Goal: Task Accomplishment & Management: Manage account settings

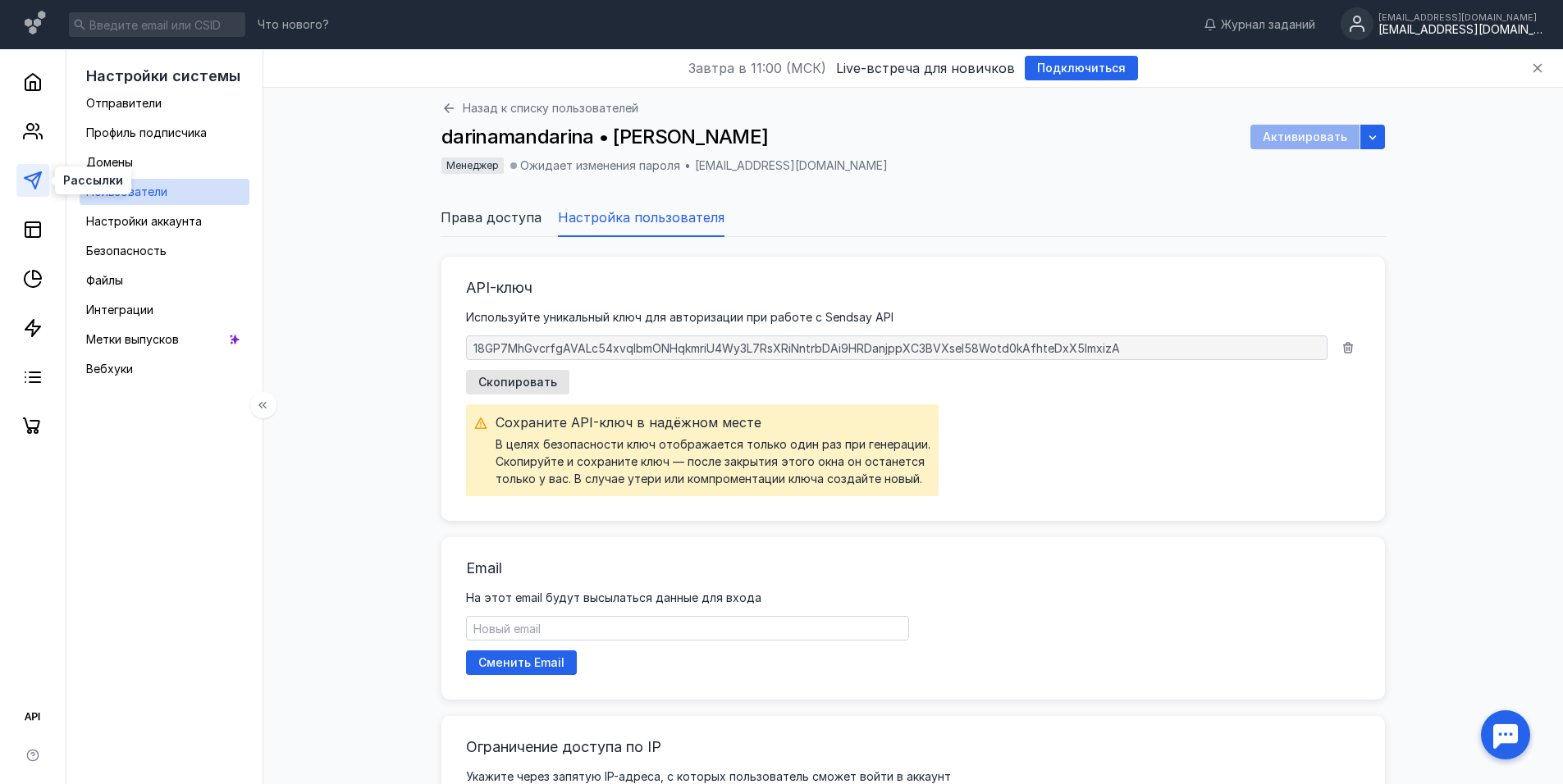
click at [33, 177] on icon at bounding box center [33, 180] width 20 height 20
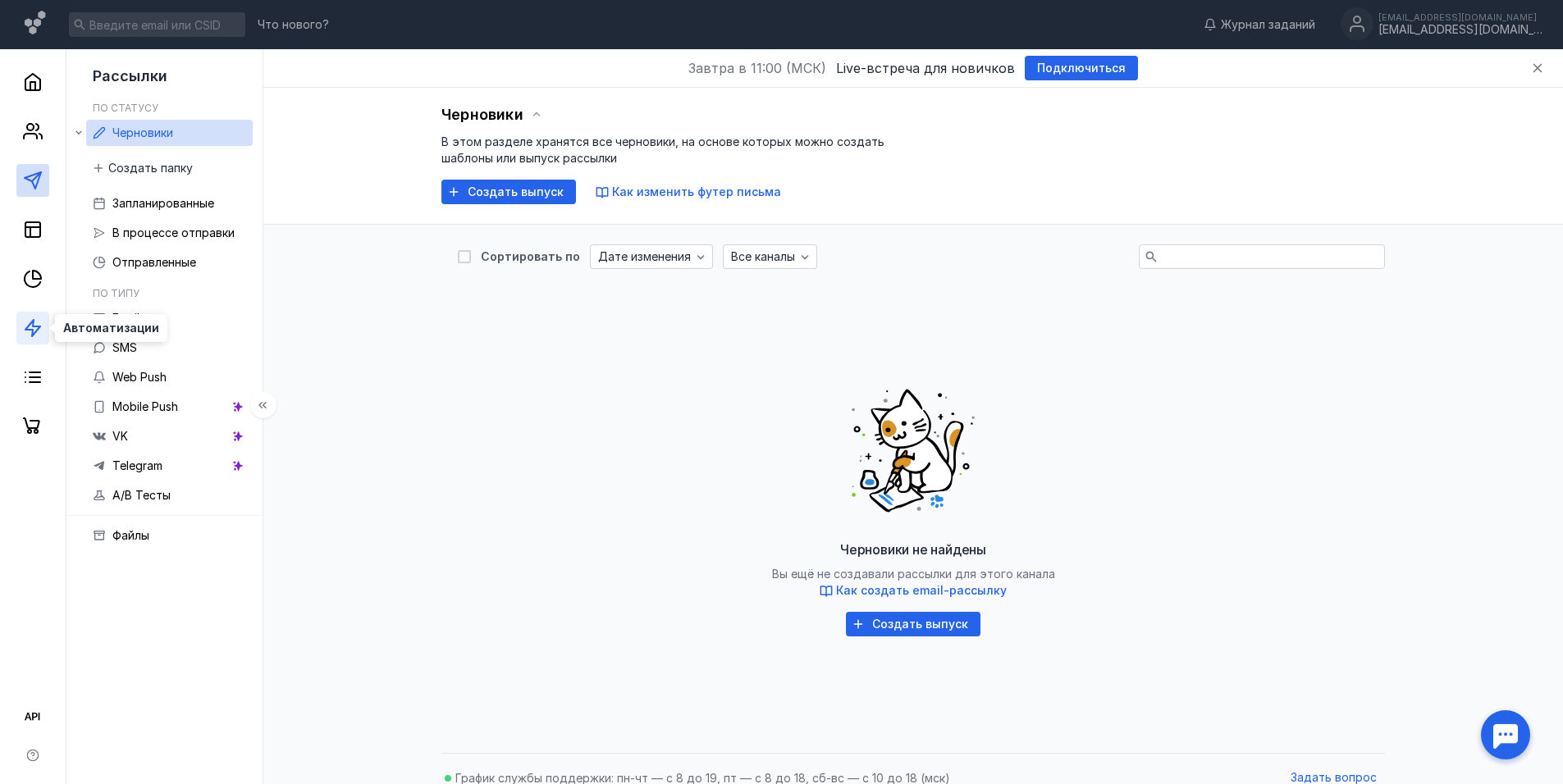
click at [28, 331] on icon at bounding box center [33, 328] width 20 height 20
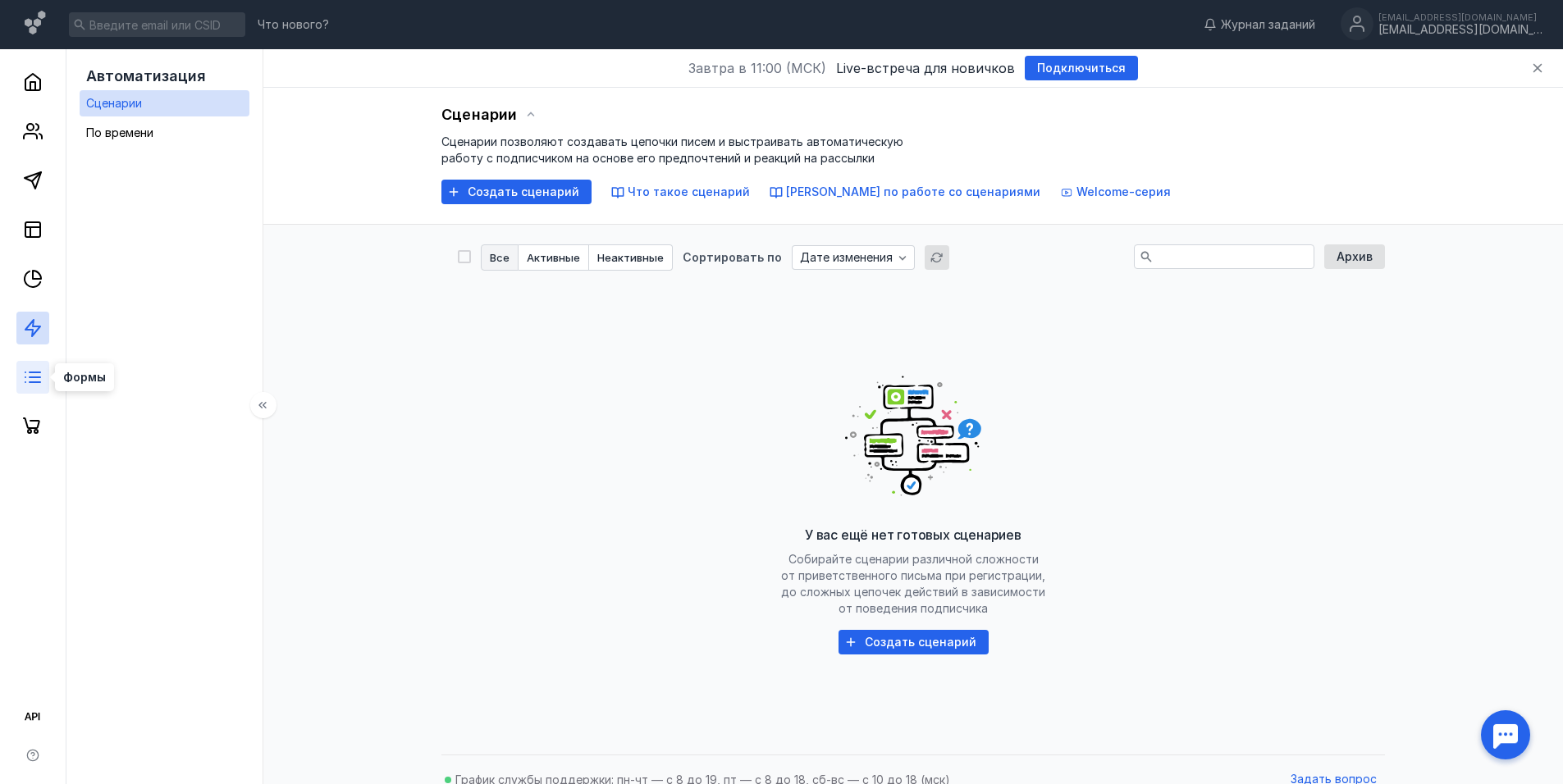
click at [33, 371] on icon at bounding box center [33, 377] width 20 height 20
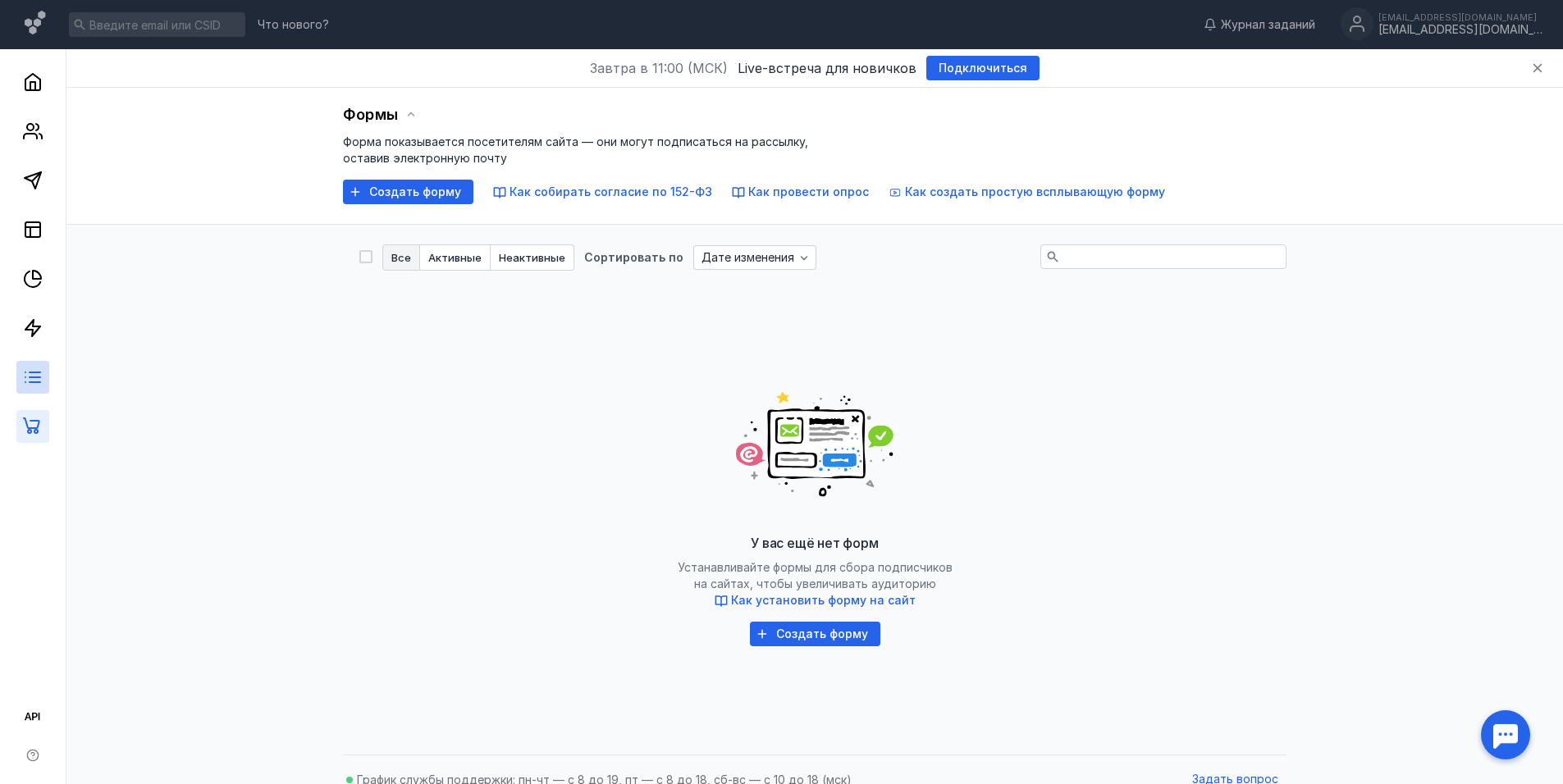
click at [44, 435] on link at bounding box center [33, 427] width 33 height 33
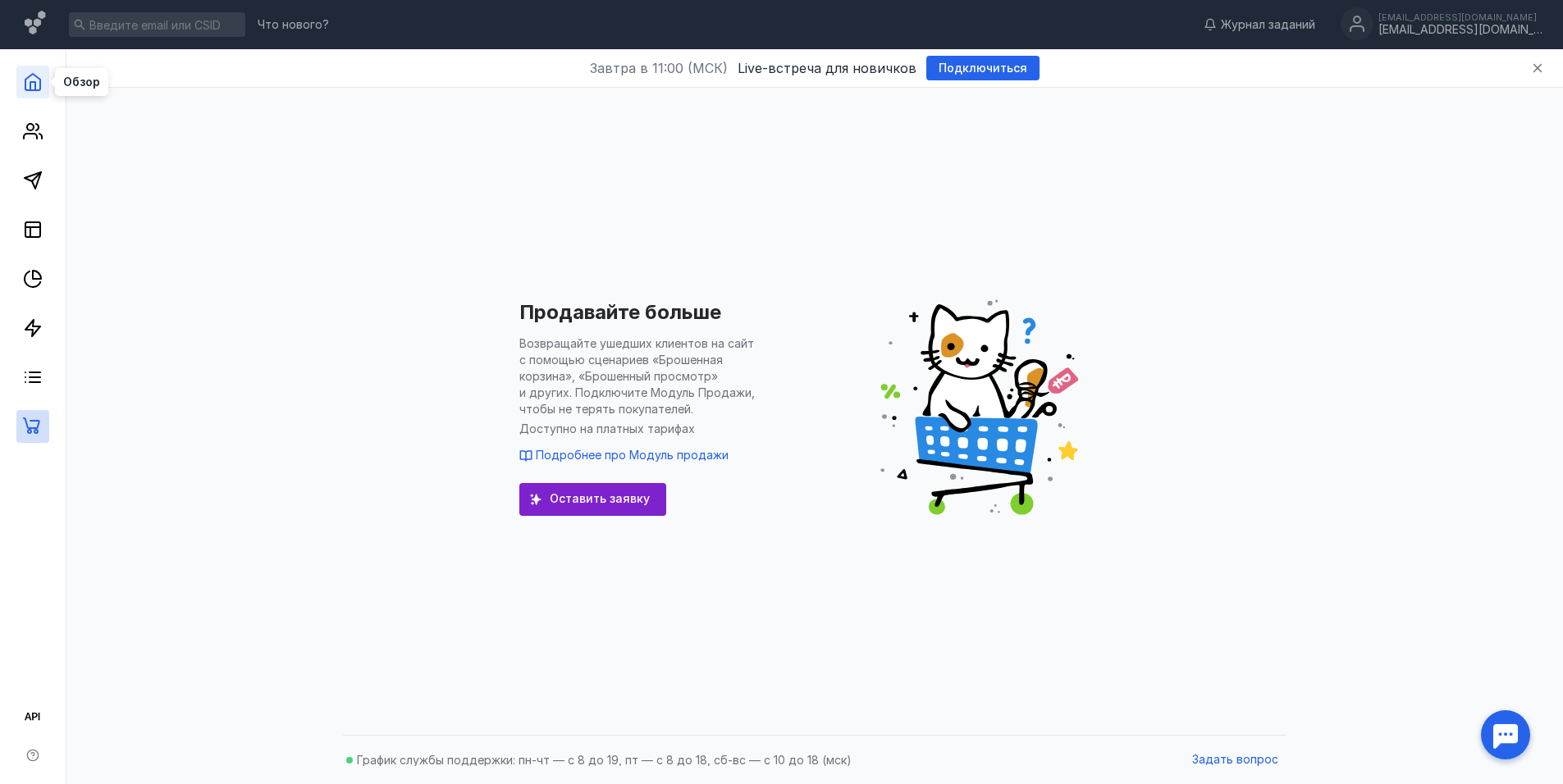
click at [37, 79] on icon at bounding box center [33, 82] width 20 height 20
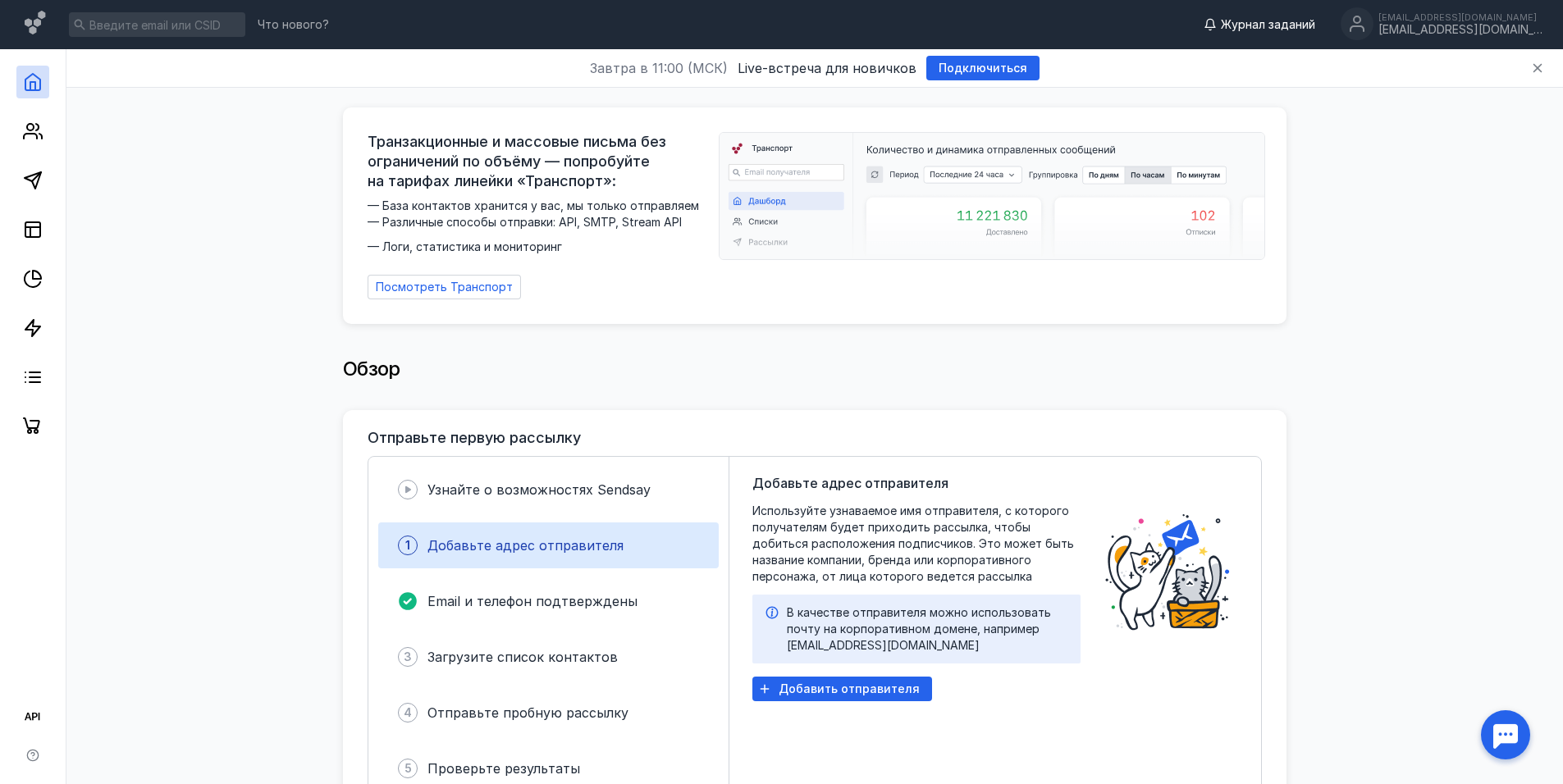
click at [1296, 22] on span "Журнал заданий" at bounding box center [1268, 24] width 94 height 16
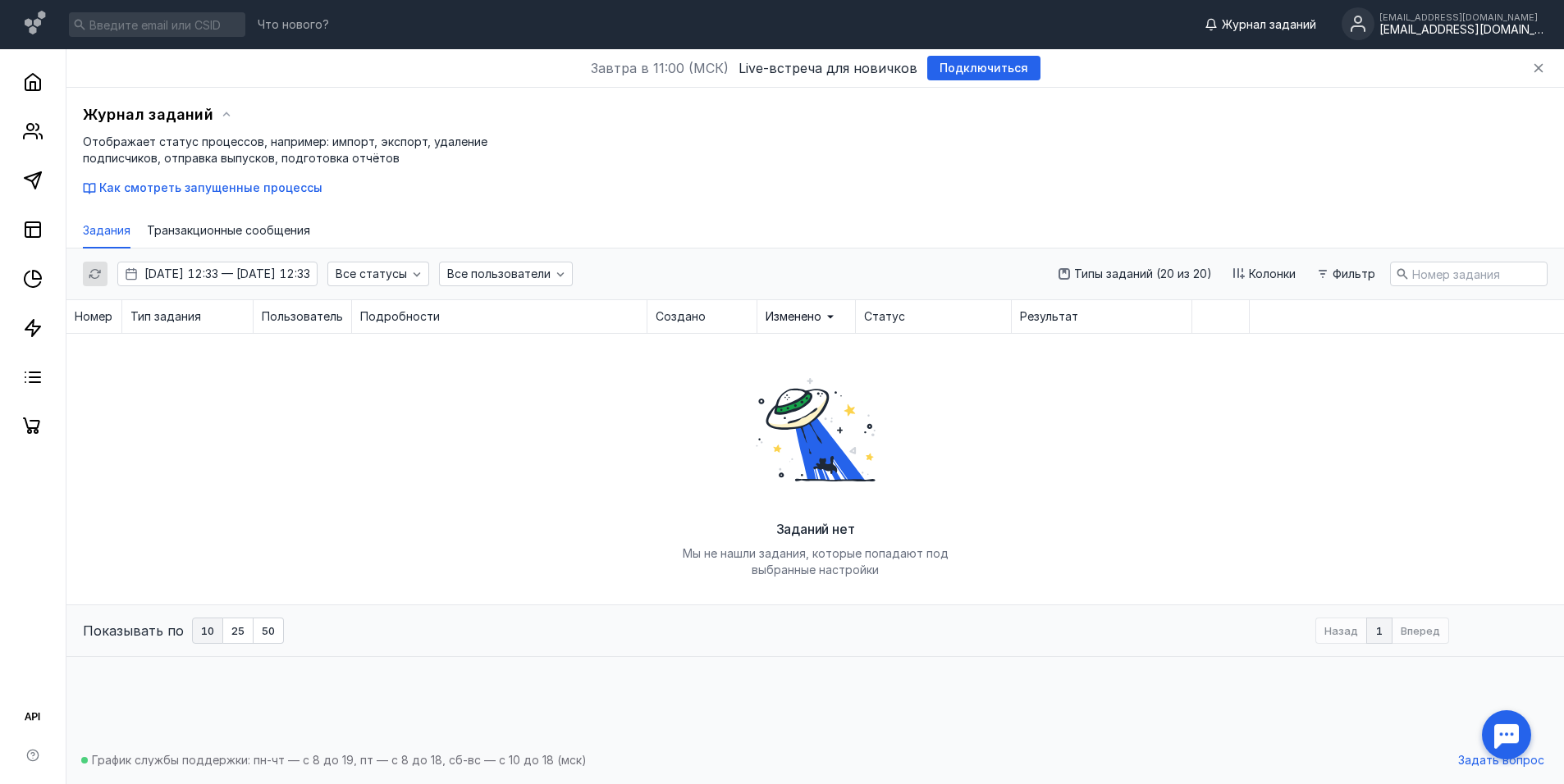
click at [1372, 32] on circle at bounding box center [1358, 24] width 33 height 33
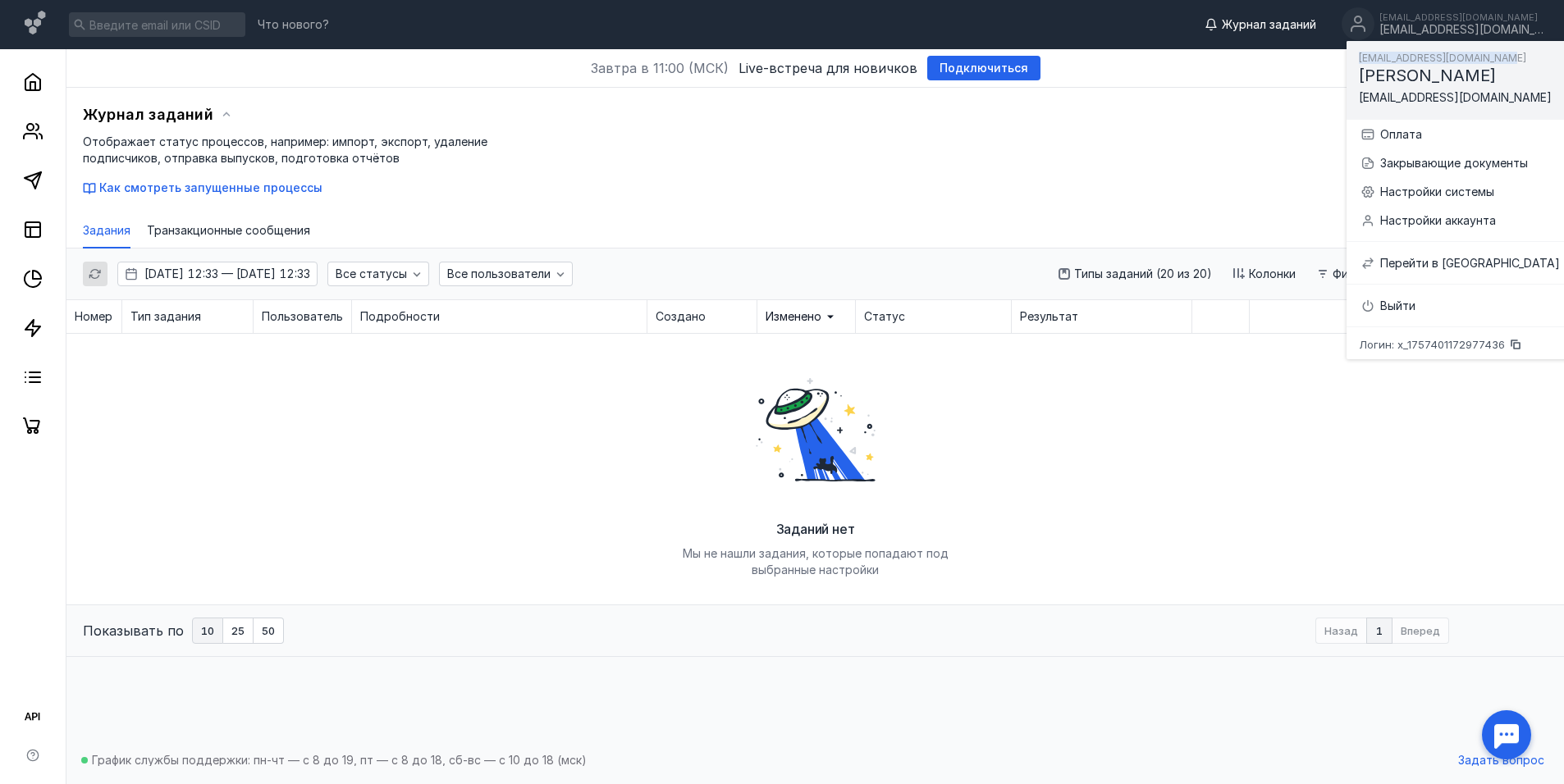
drag, startPoint x: 1522, startPoint y: 58, endPoint x: 1360, endPoint y: 64, distance: 162.1
click at [1360, 64] on div "[EMAIL_ADDRESS][DOMAIN_NAME] Дарина [EMAIL_ADDRESS][DOMAIN_NAME]" at bounding box center [1460, 81] width 227 height 79
copy span "[EMAIL_ADDRESS][DOMAIN_NAME]"
click at [46, 123] on link at bounding box center [33, 131] width 33 height 33
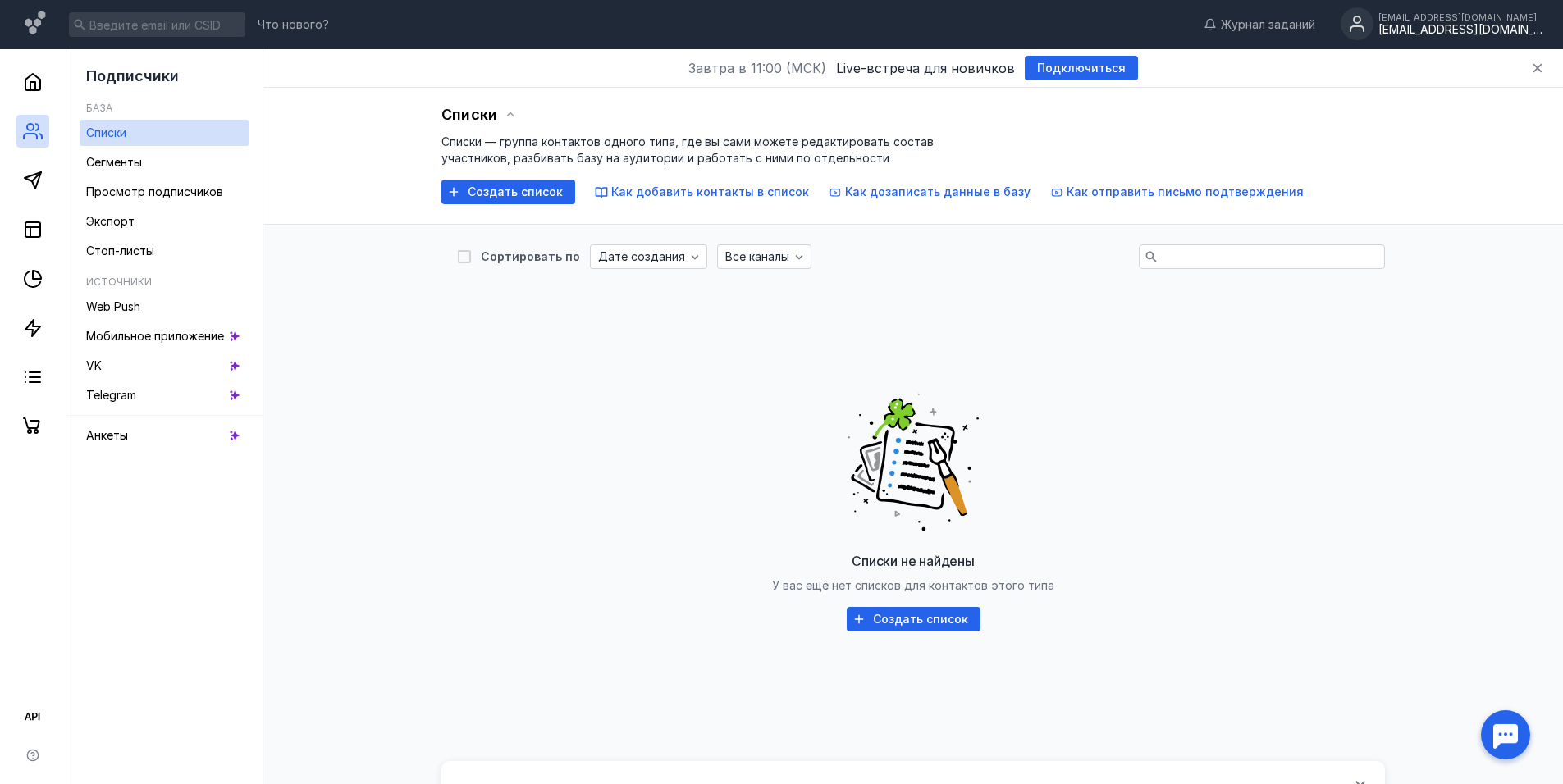
click at [1354, 35] on circle at bounding box center [1357, 24] width 33 height 33
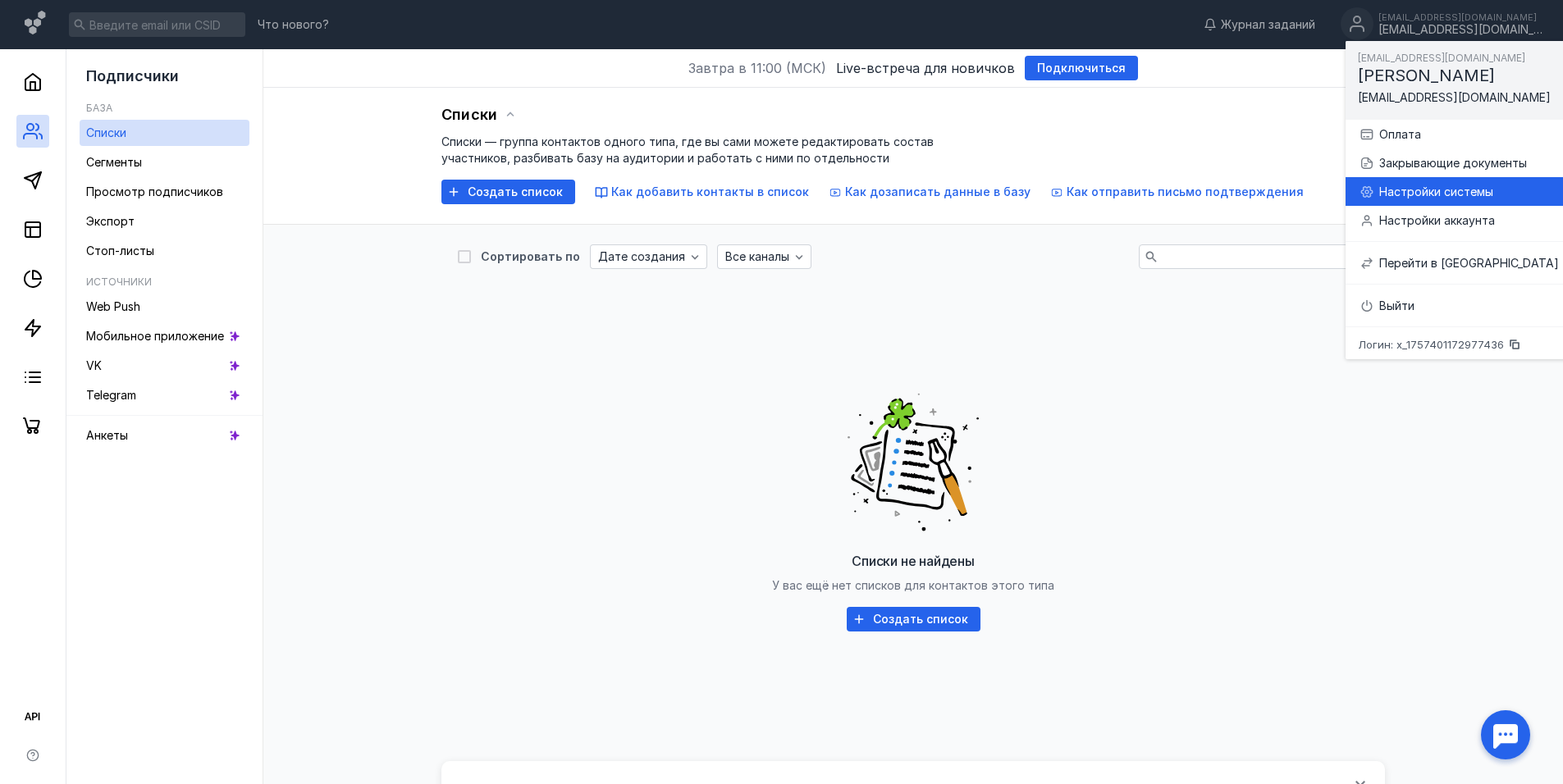
click at [1416, 191] on div "Настройки системы" at bounding box center [1469, 191] width 179 height 16
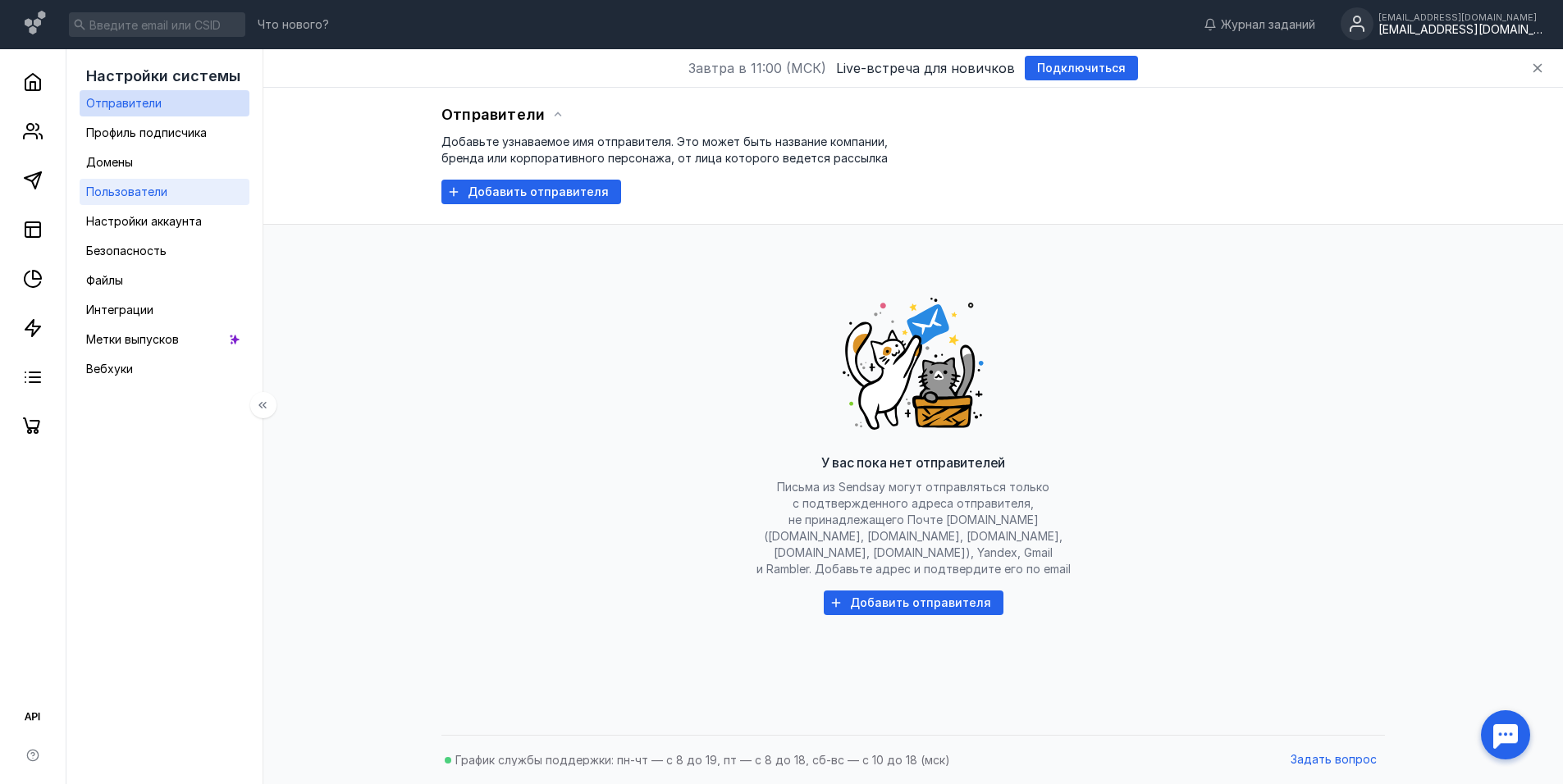
click at [137, 191] on span "Пользователи" at bounding box center [126, 191] width 82 height 14
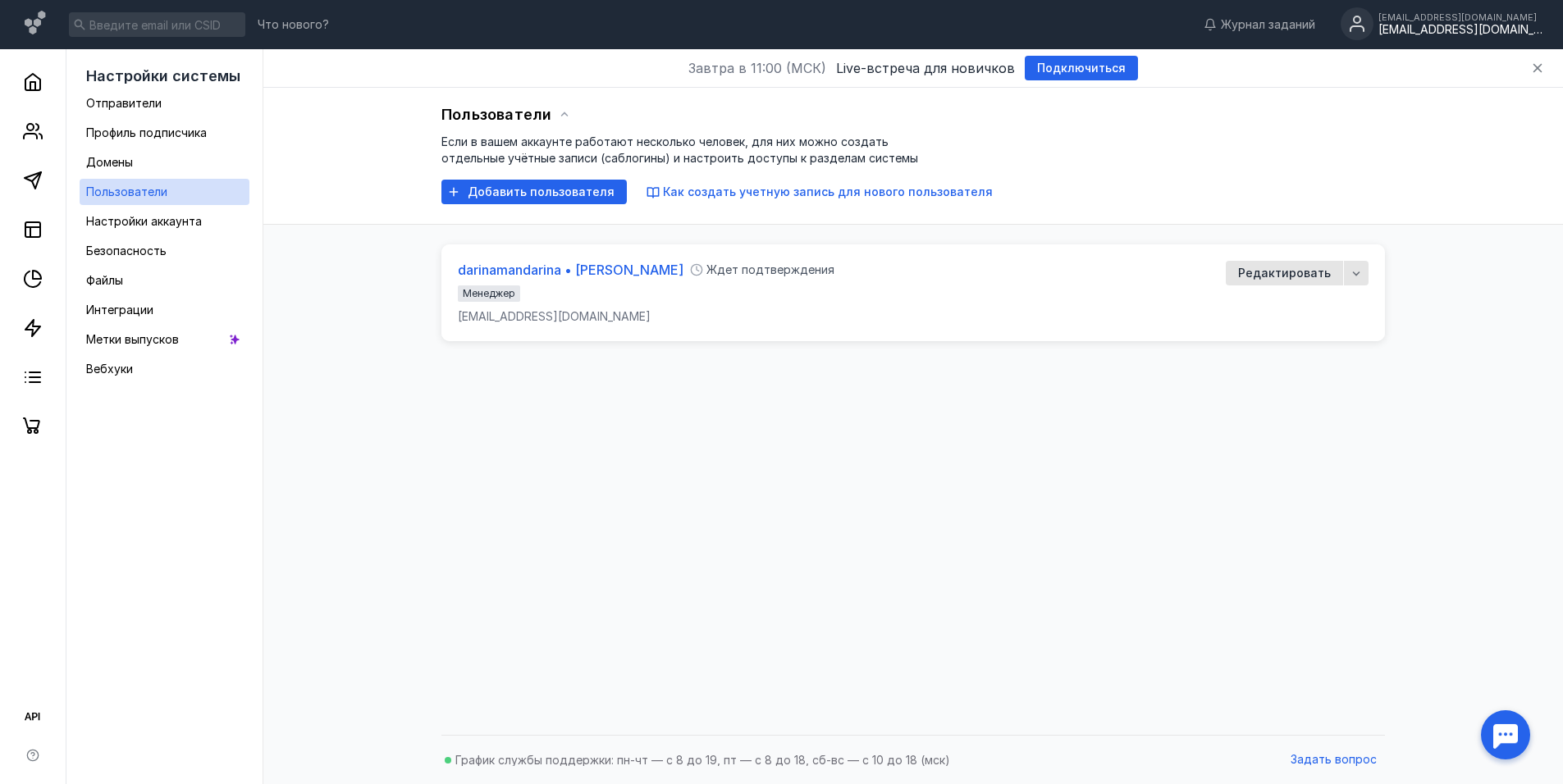
click at [648, 267] on link "darinamandarina • [PERSON_NAME]" at bounding box center [570, 270] width 226 height 18
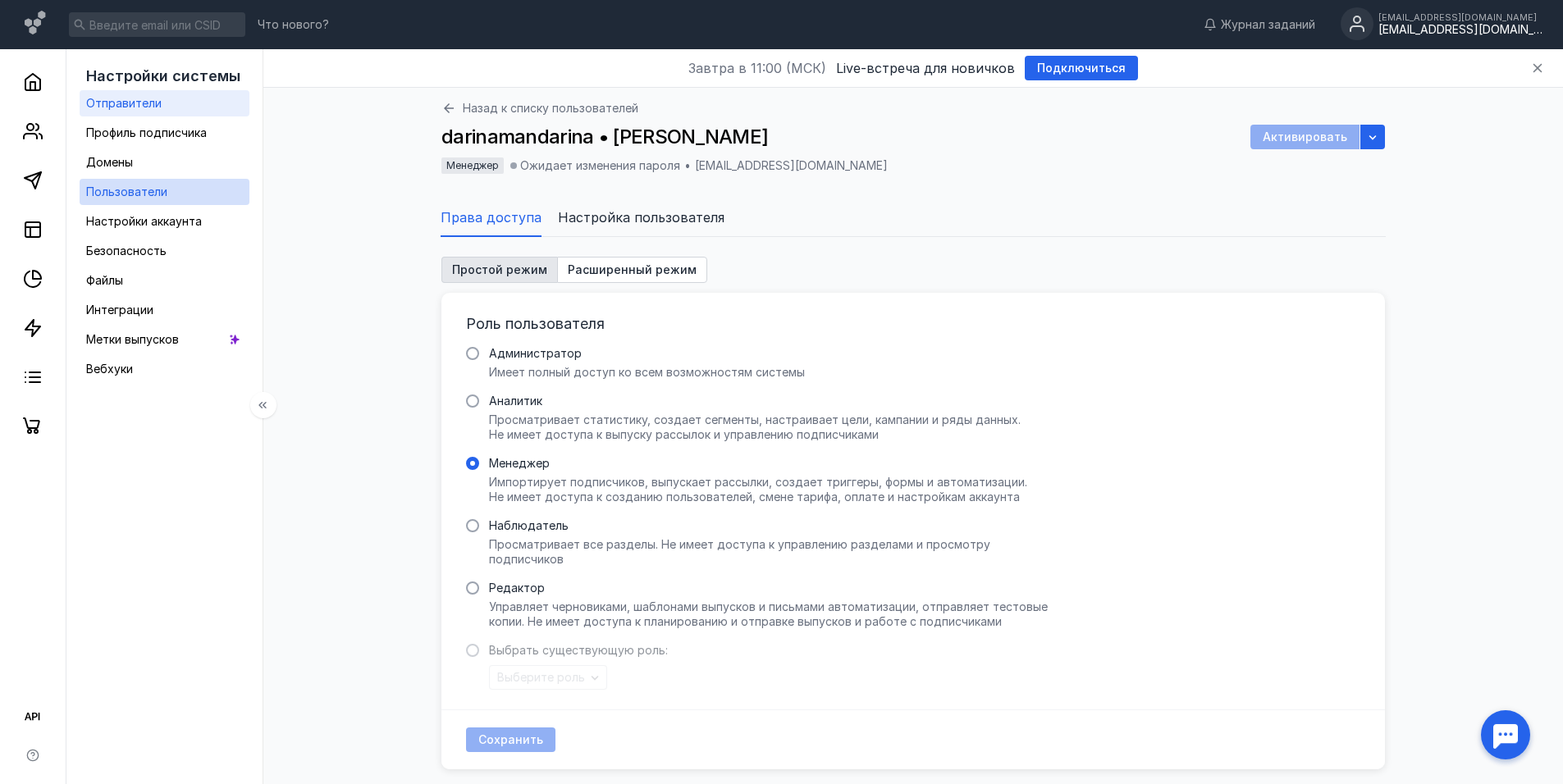
click at [166, 93] on link "Отправители" at bounding box center [165, 103] width 170 height 27
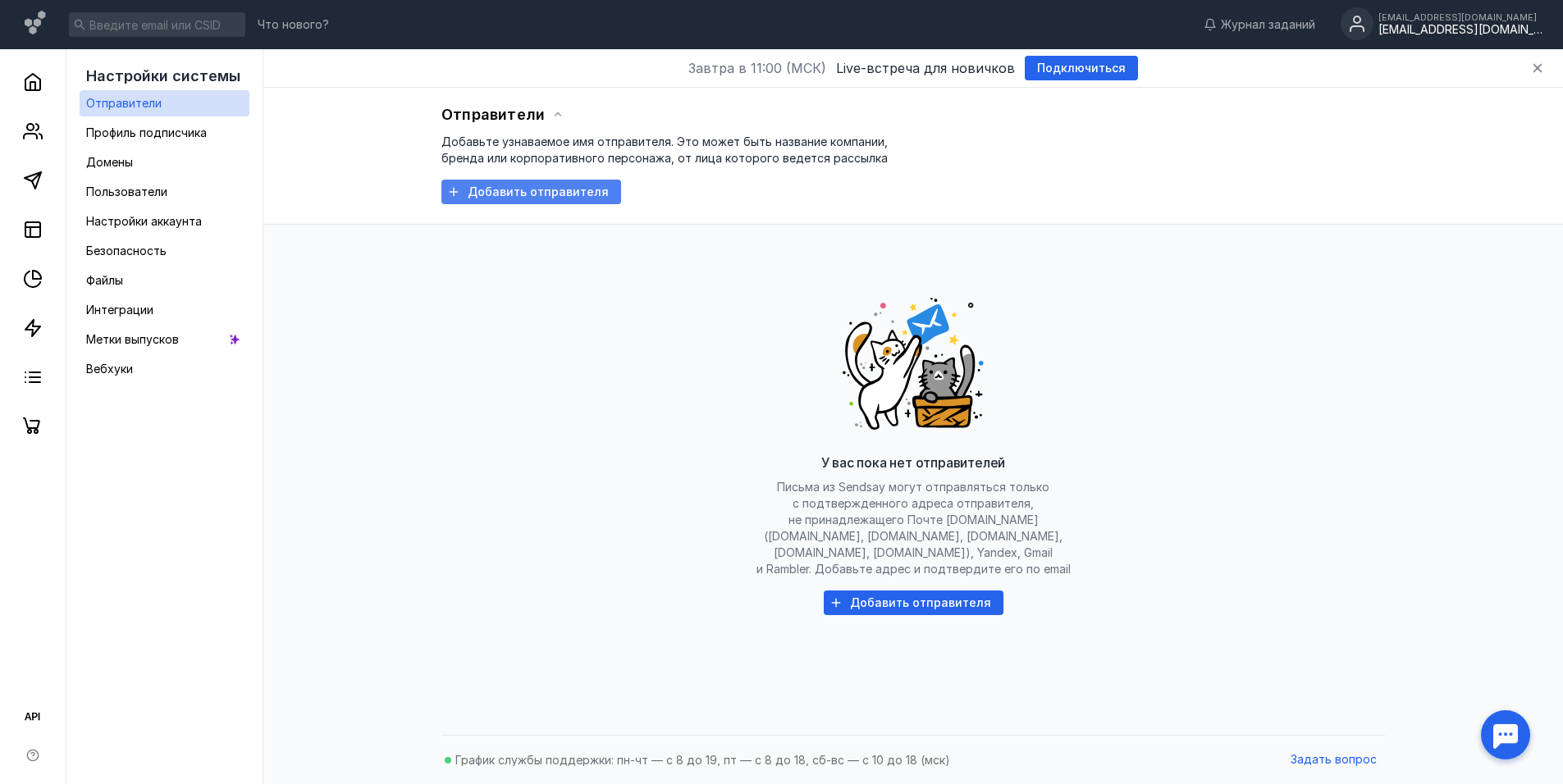
click at [528, 198] on span "Добавить отправителя" at bounding box center [538, 192] width 141 height 14
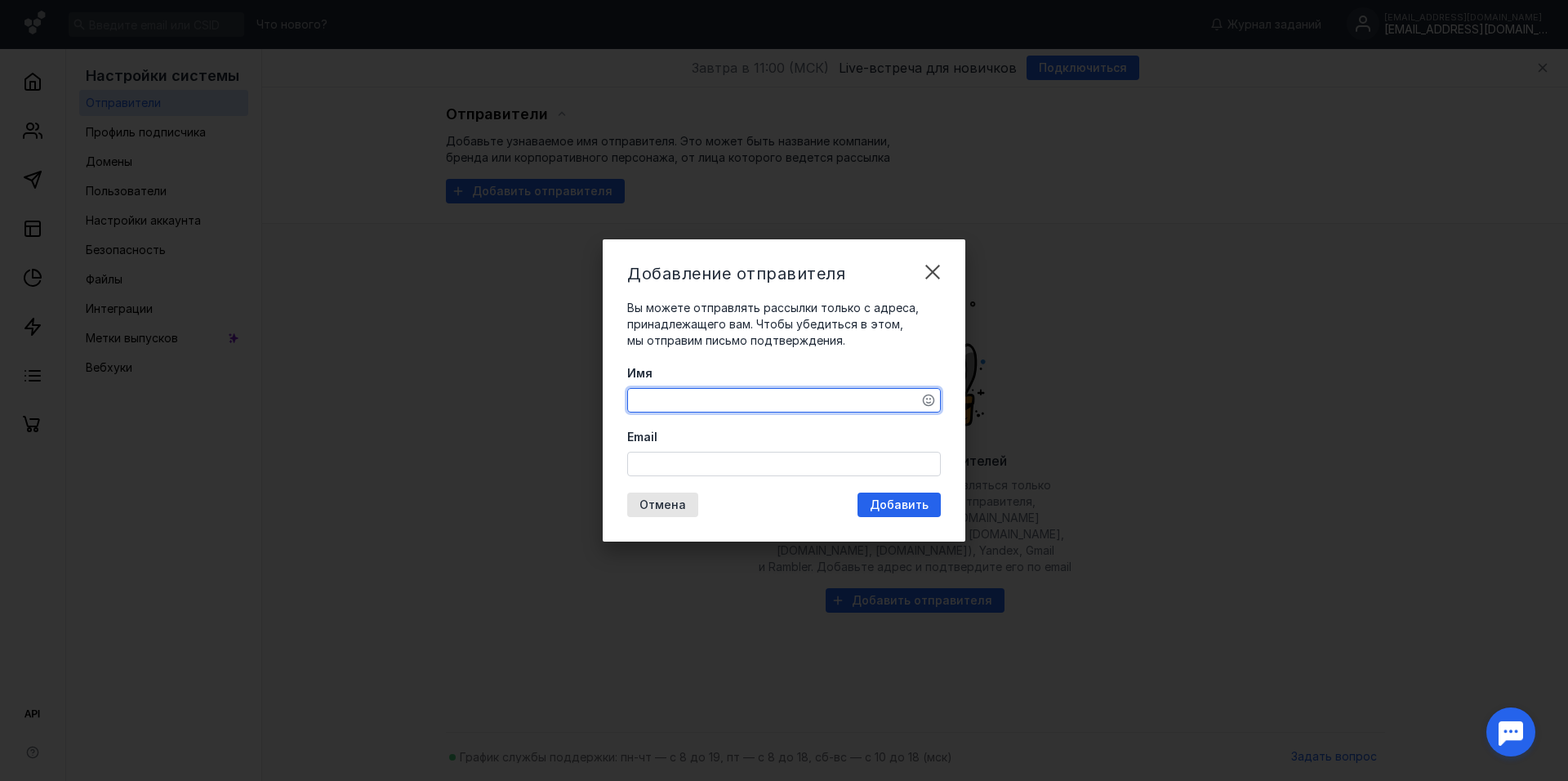
click at [737, 406] on textarea "Имя" at bounding box center [784, 400] width 312 height 23
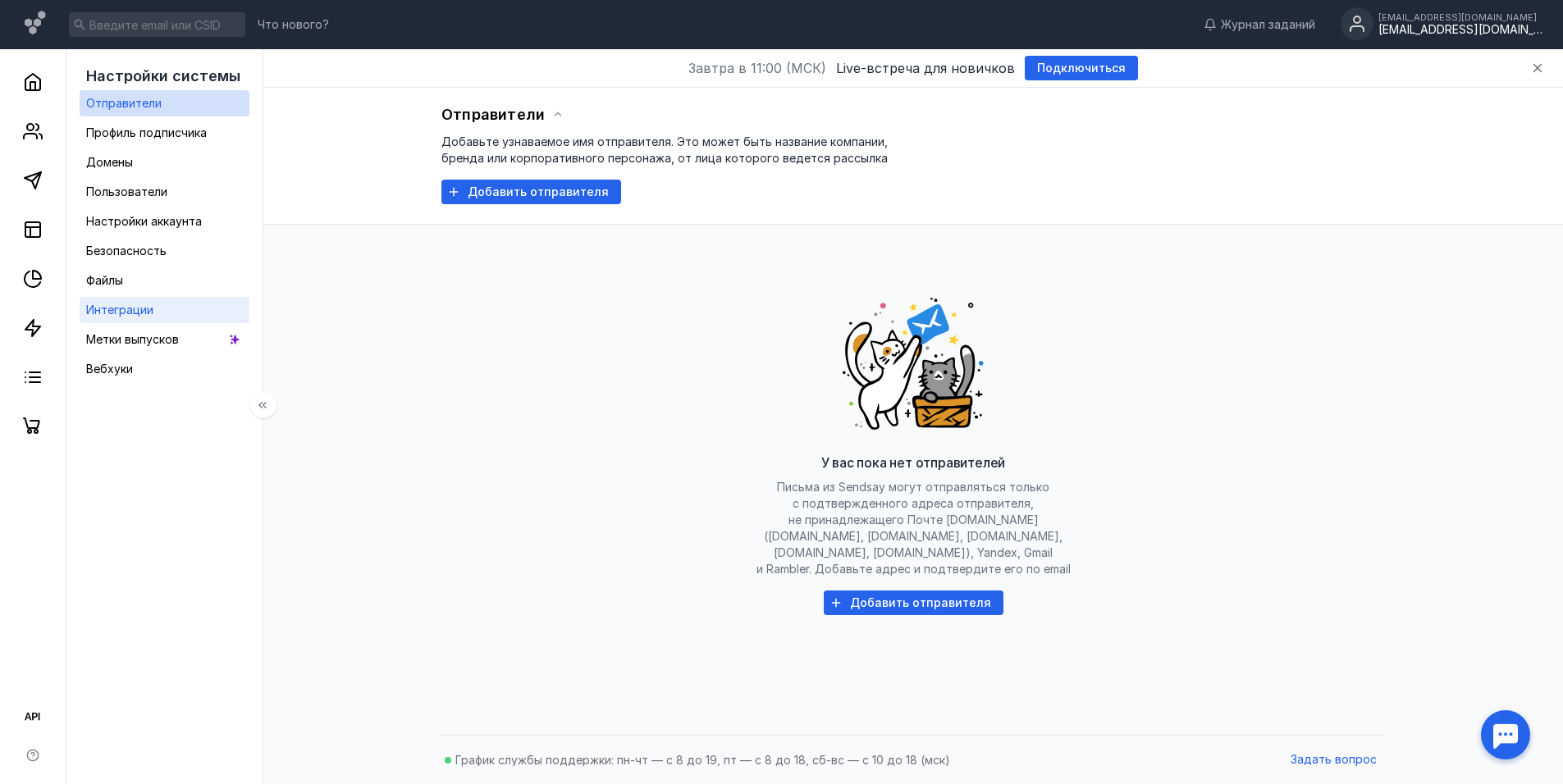
click at [148, 301] on div "Интеграции" at bounding box center [119, 310] width 67 height 20
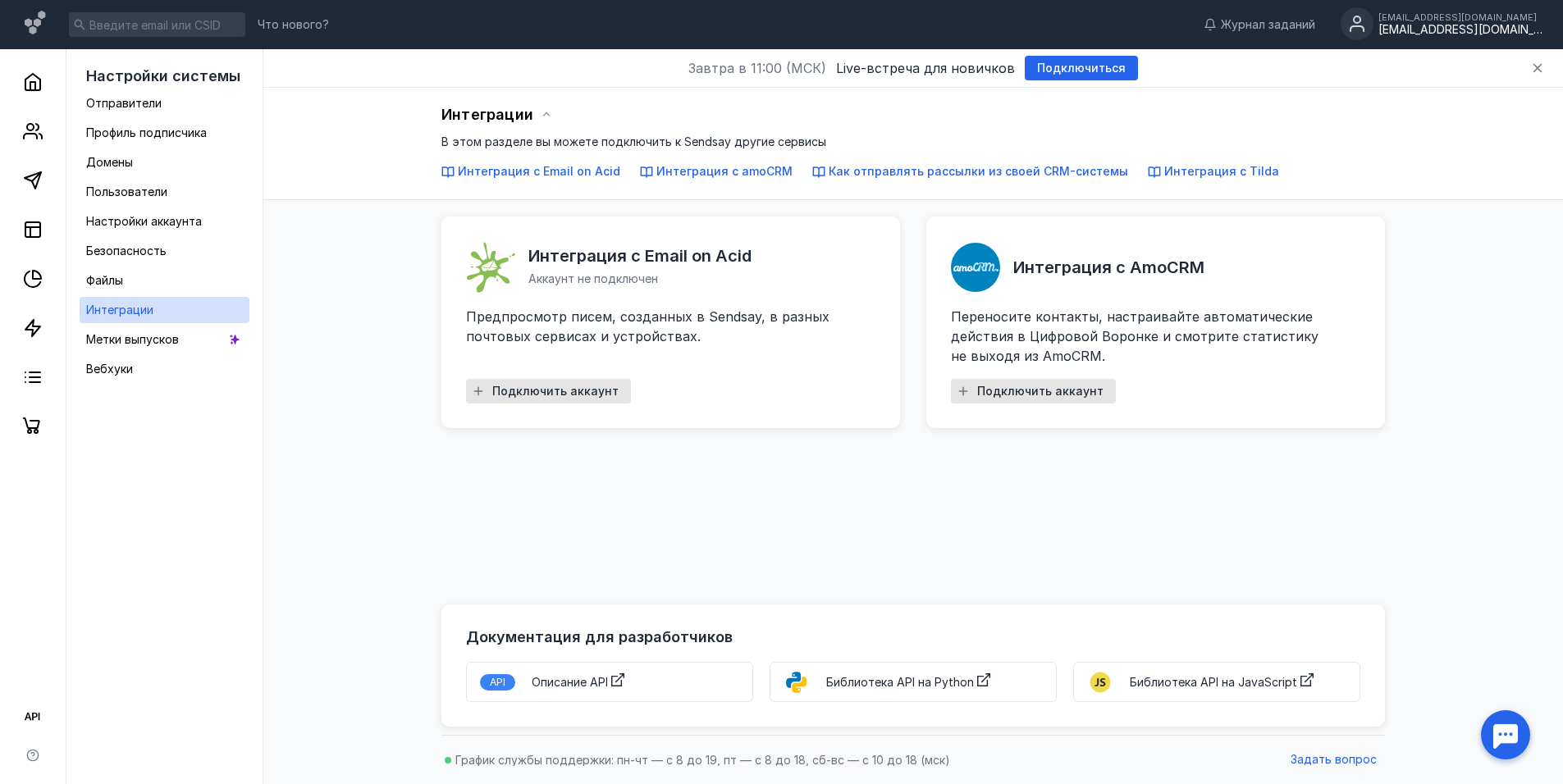
click at [1467, 21] on div "[EMAIL_ADDRESS][DOMAIN_NAME]" at bounding box center [1460, 16] width 164 height 9
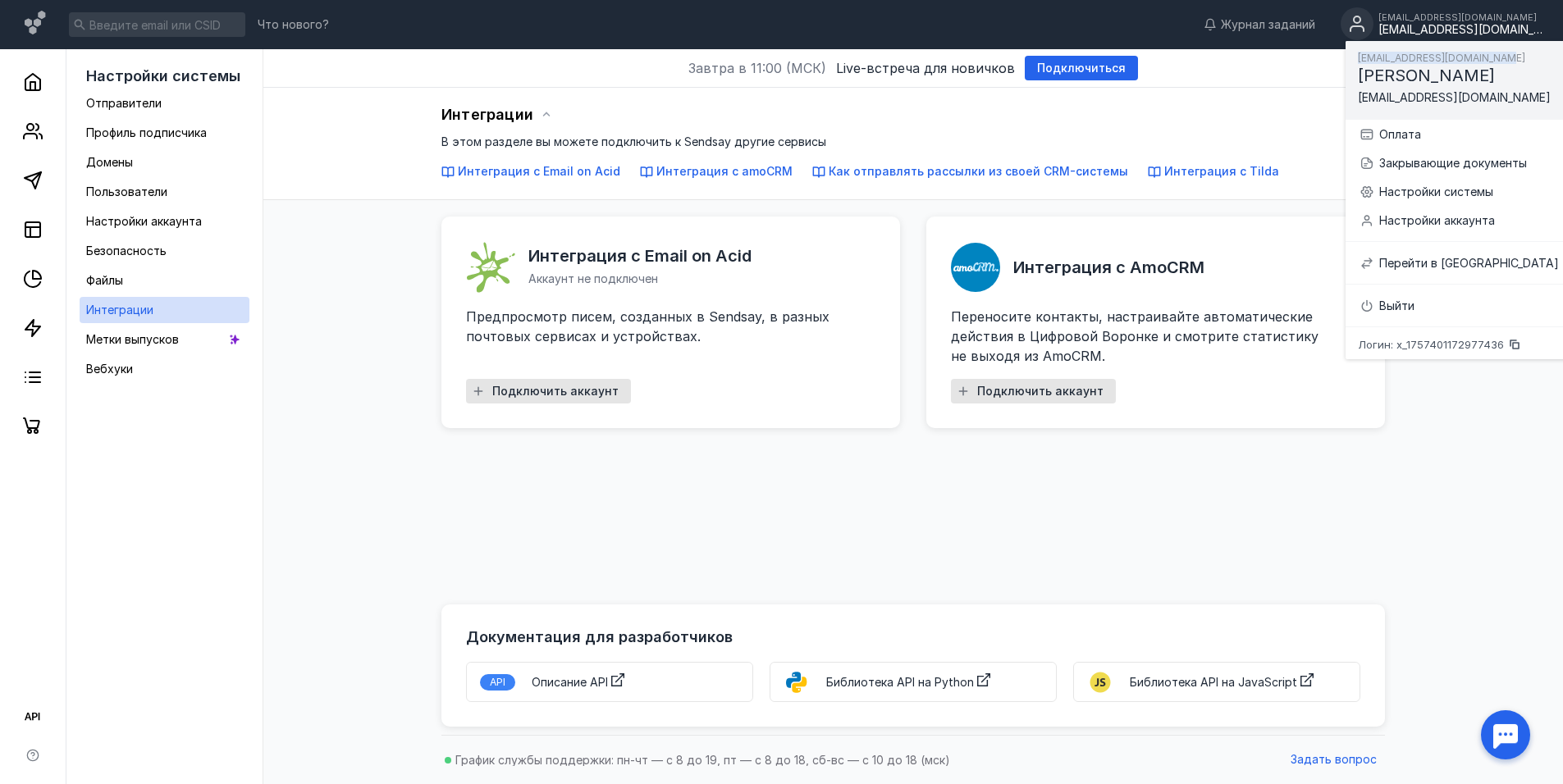
drag, startPoint x: 1510, startPoint y: 58, endPoint x: 1359, endPoint y: 58, distance: 151.0
click at [1359, 58] on span "[EMAIL_ADDRESS][DOMAIN_NAME]" at bounding box center [1441, 58] width 167 height 12
copy span "[EMAIL_ADDRESS][DOMAIN_NAME]"
click at [1393, 308] on div "Выйти" at bounding box center [1469, 306] width 179 height 16
